Goal: Transaction & Acquisition: Purchase product/service

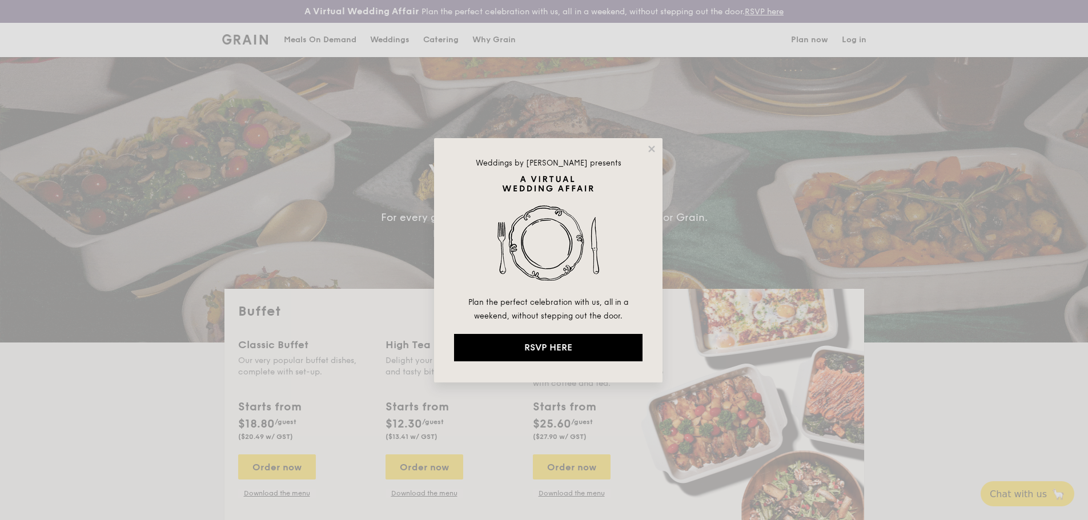
select select
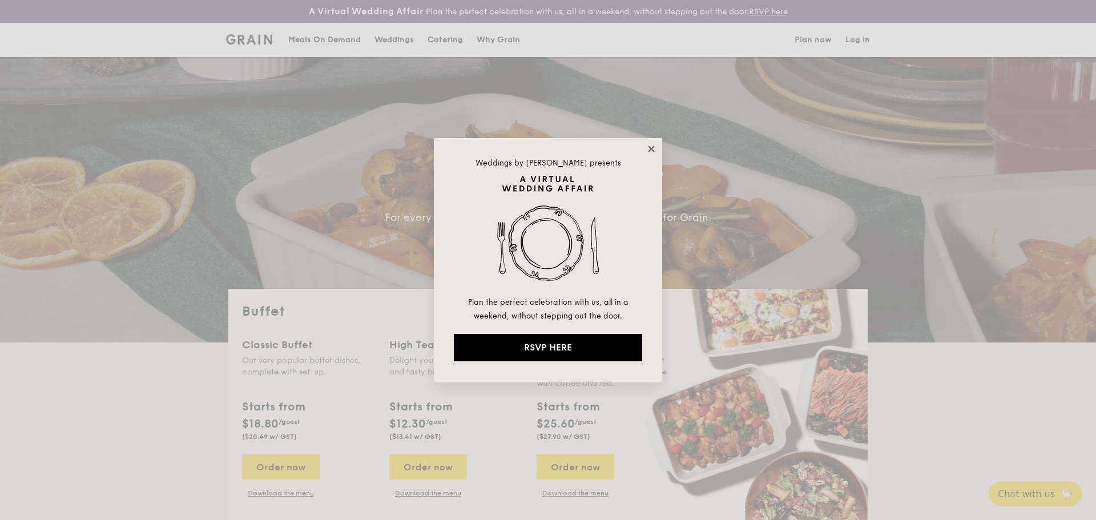
click at [654, 151] on icon at bounding box center [651, 149] width 6 height 6
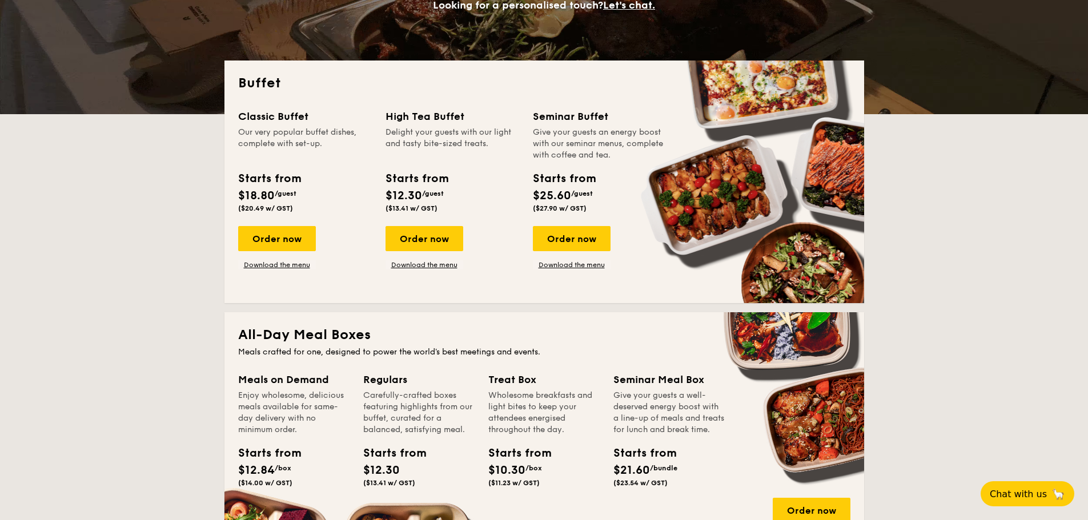
scroll to position [400, 0]
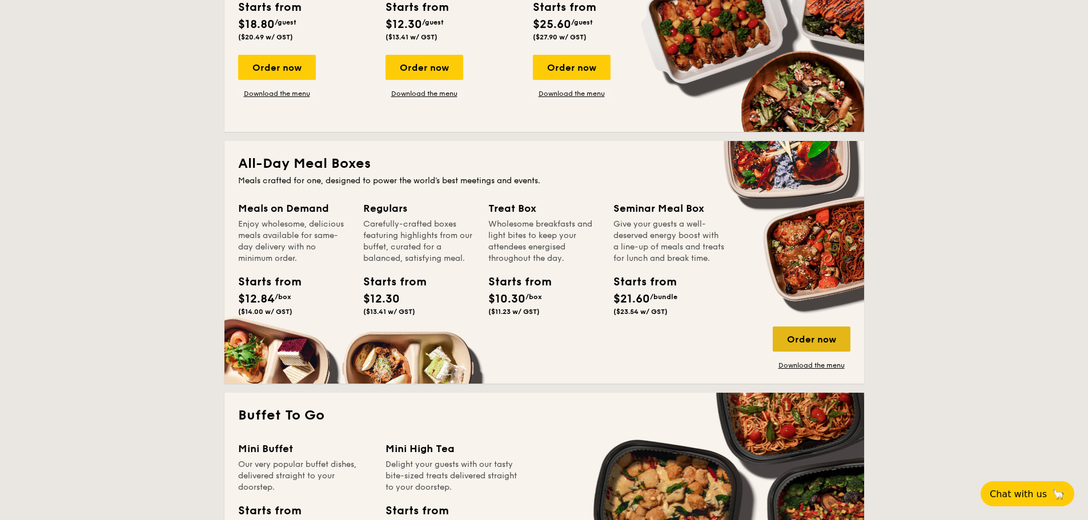
click at [809, 340] on div "Order now" at bounding box center [811, 339] width 78 height 25
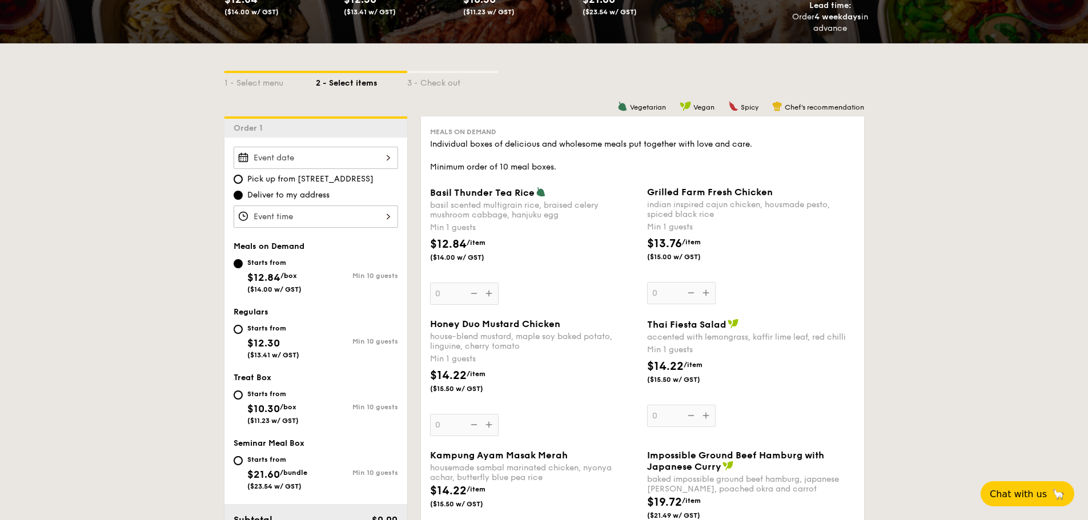
scroll to position [285, 0]
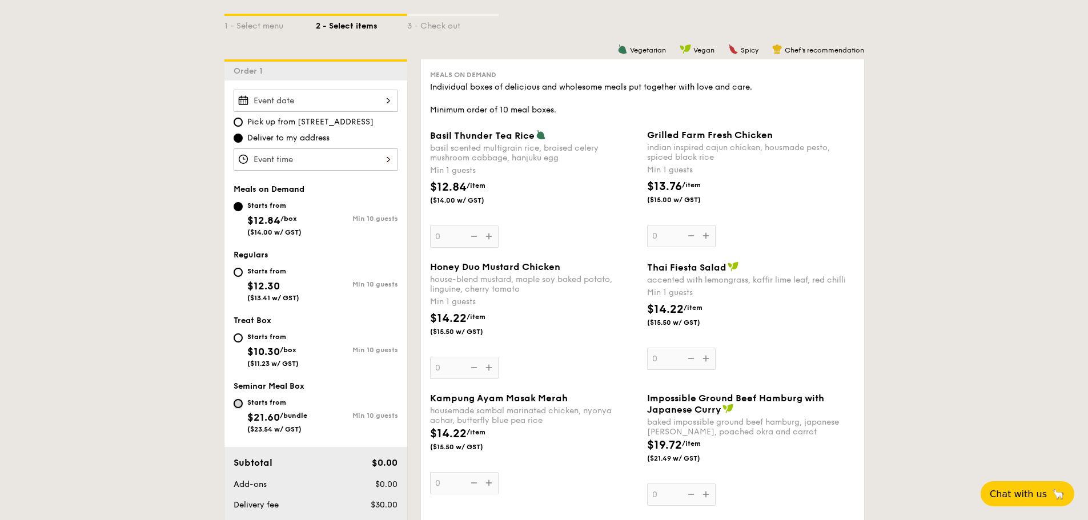
click at [236, 404] on input "Starts from $21.60 /bundle ($23.54 w/ GST) Min 10 guests" at bounding box center [237, 403] width 9 height 9
radio input "true"
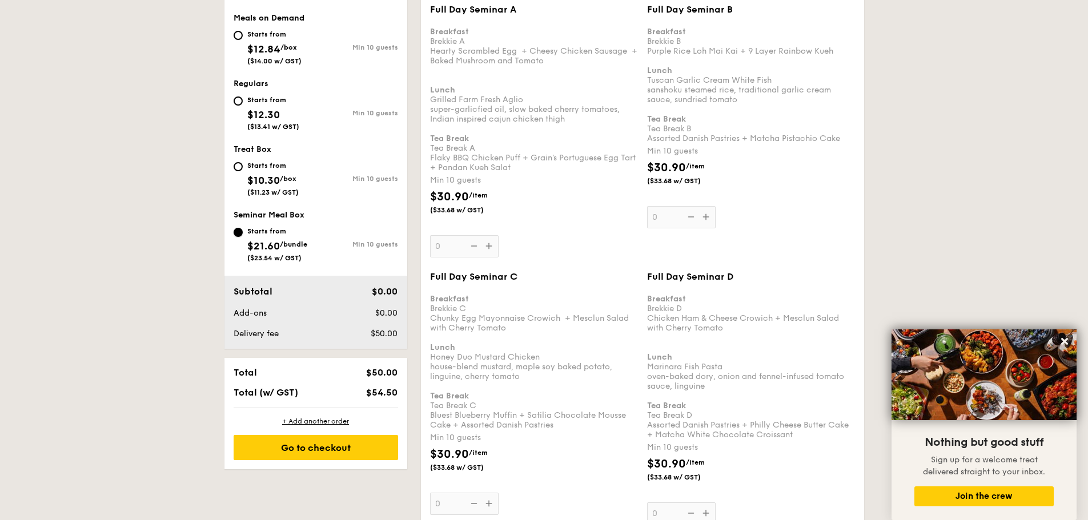
scroll to position [171, 0]
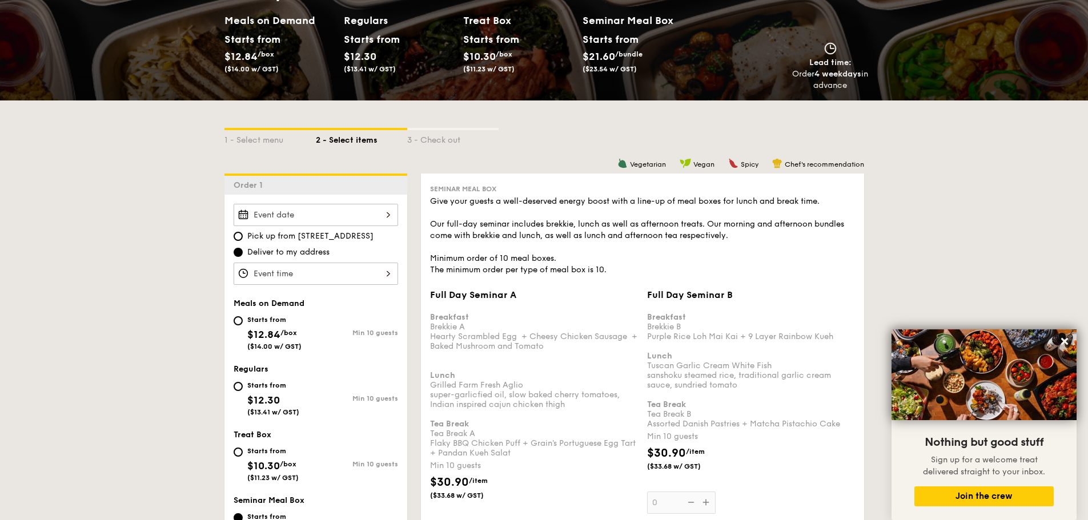
select select
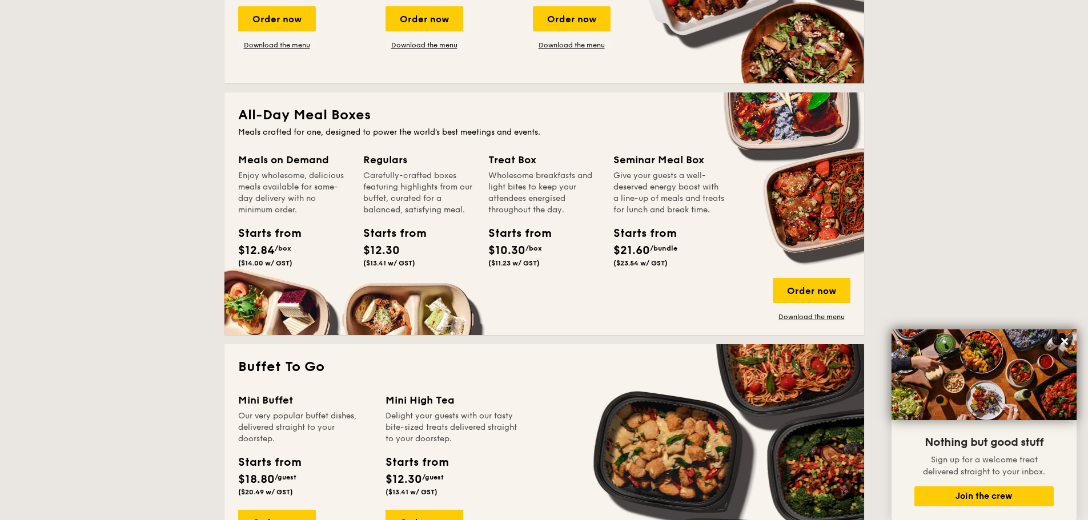
scroll to position [277, 0]
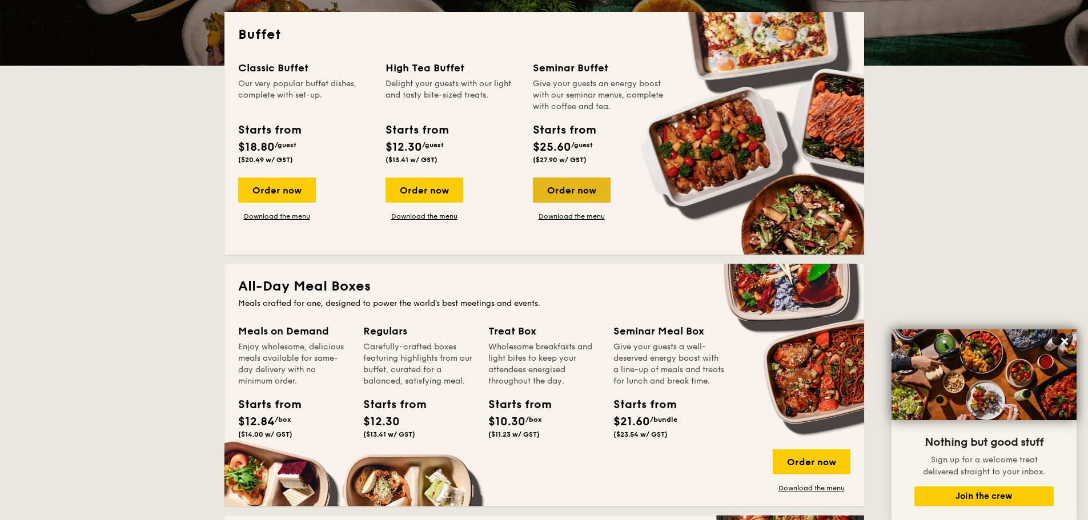
click at [569, 190] on div "Order now" at bounding box center [572, 190] width 78 height 25
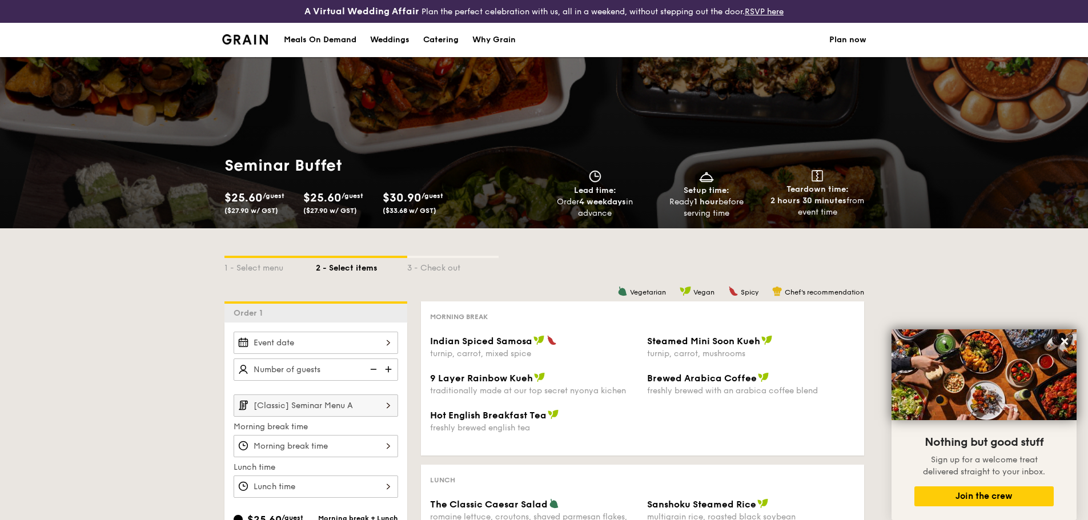
scroll to position [300, 0]
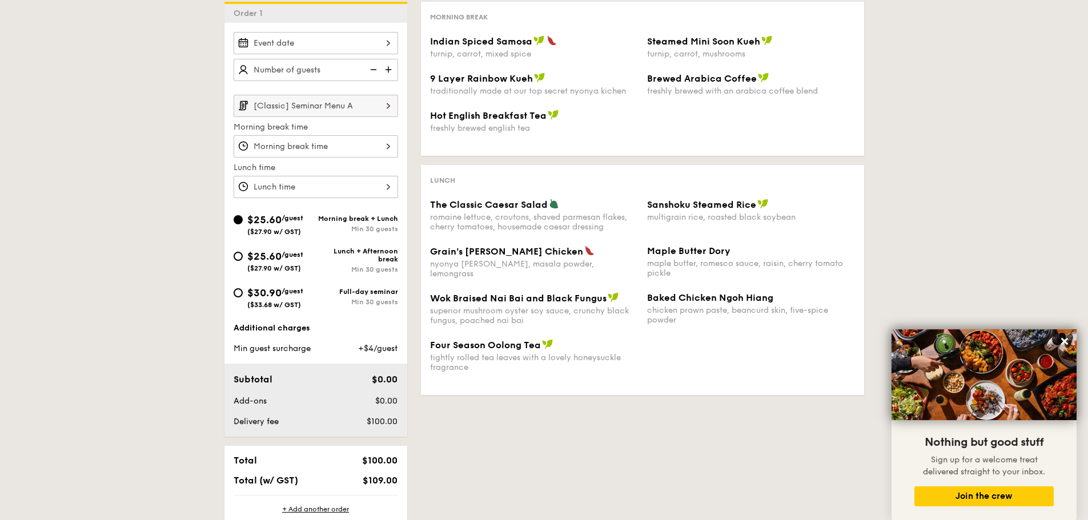
select select
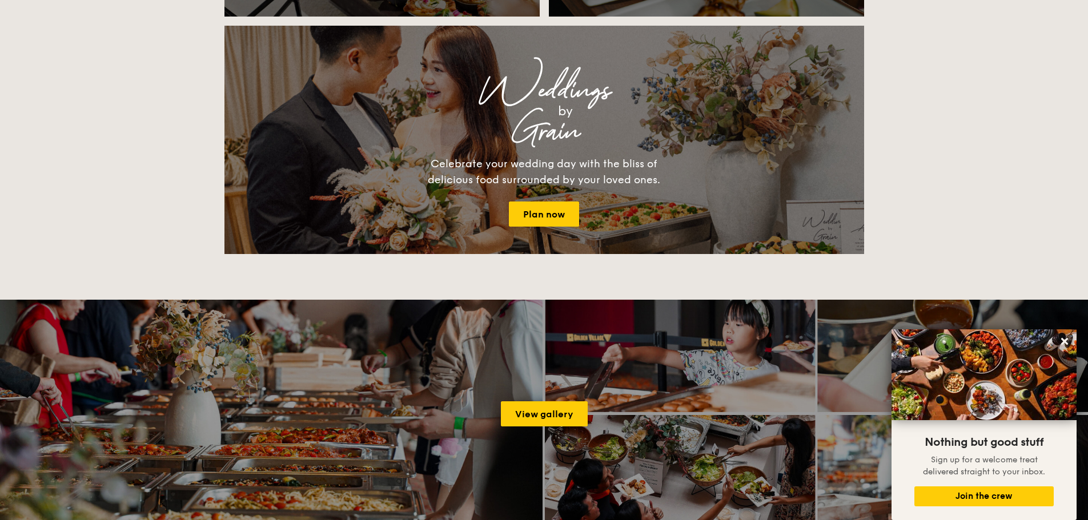
scroll to position [928, 0]
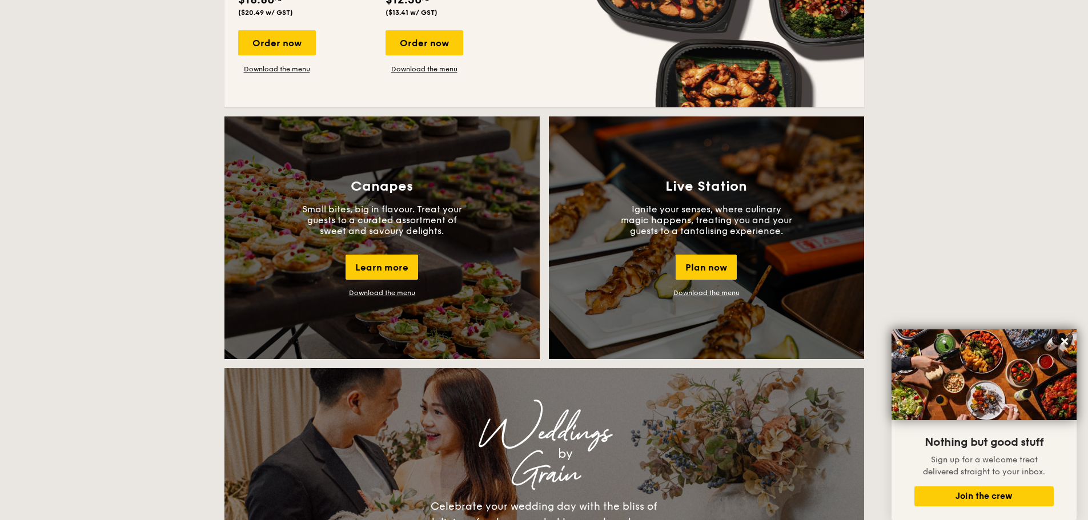
click at [938, 211] on div "Buffet Classic Buffet Our very popular buffet dishes, complete with set-up. Sta…" at bounding box center [544, 475] width 1088 height 2229
